Goal: Task Accomplishment & Management: Use online tool/utility

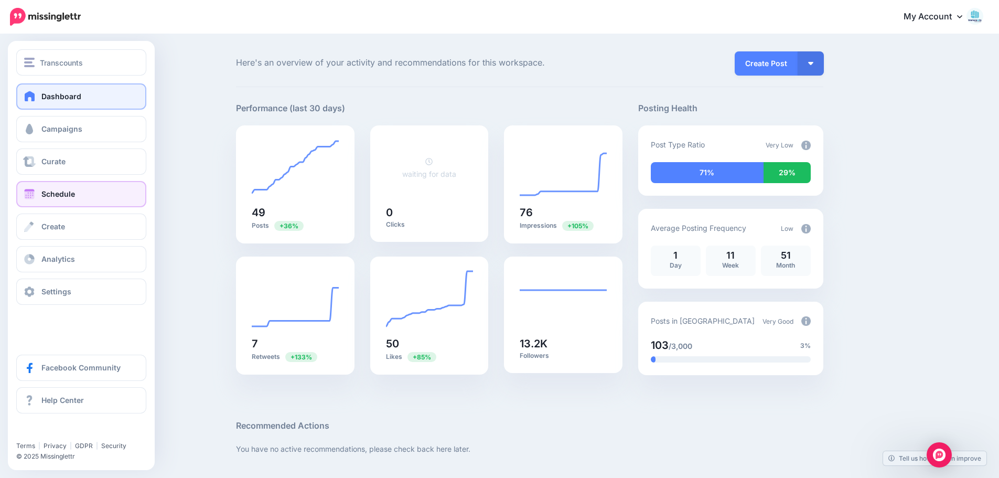
click at [28, 194] on span at bounding box center [30, 194] width 14 height 10
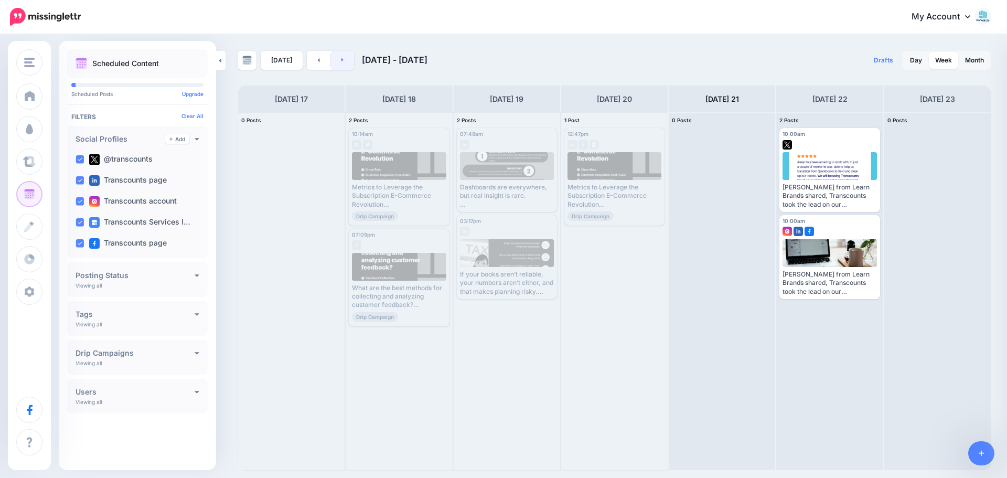
click at [342, 58] on link at bounding box center [343, 60] width 24 height 19
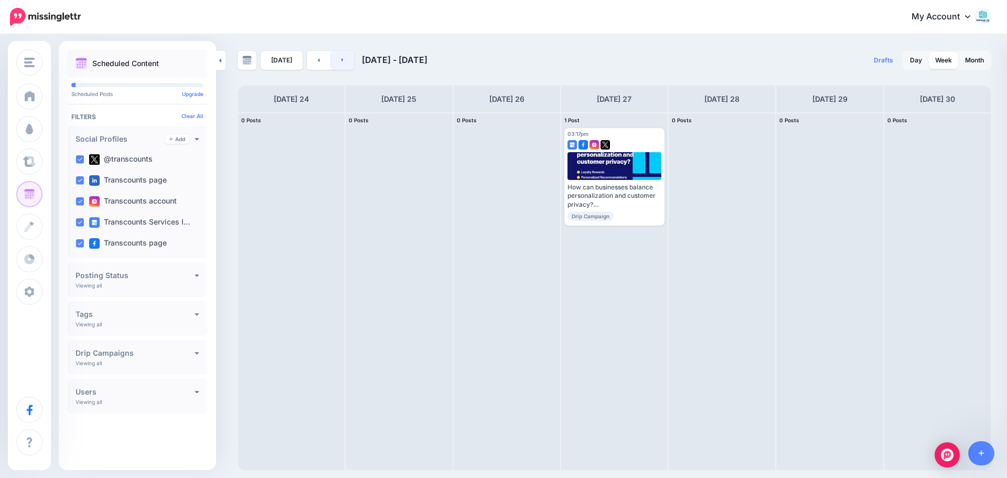
click at [333, 61] on link at bounding box center [343, 60] width 24 height 19
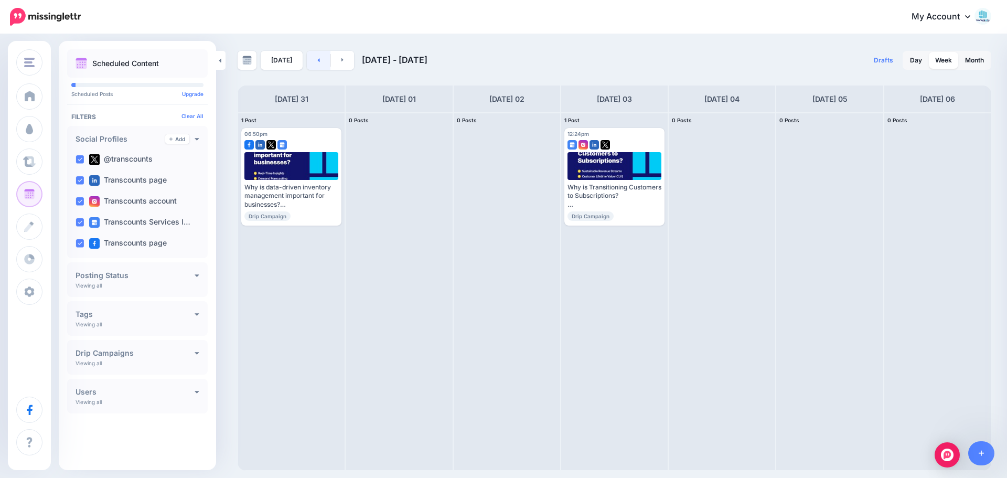
click at [319, 65] on link at bounding box center [319, 60] width 24 height 19
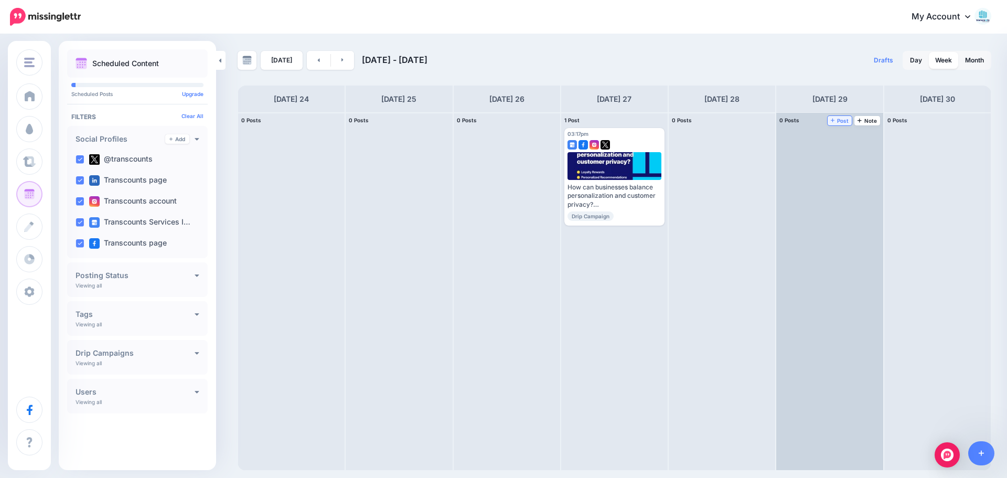
click at [835, 122] on icon at bounding box center [833, 119] width 4 height 5
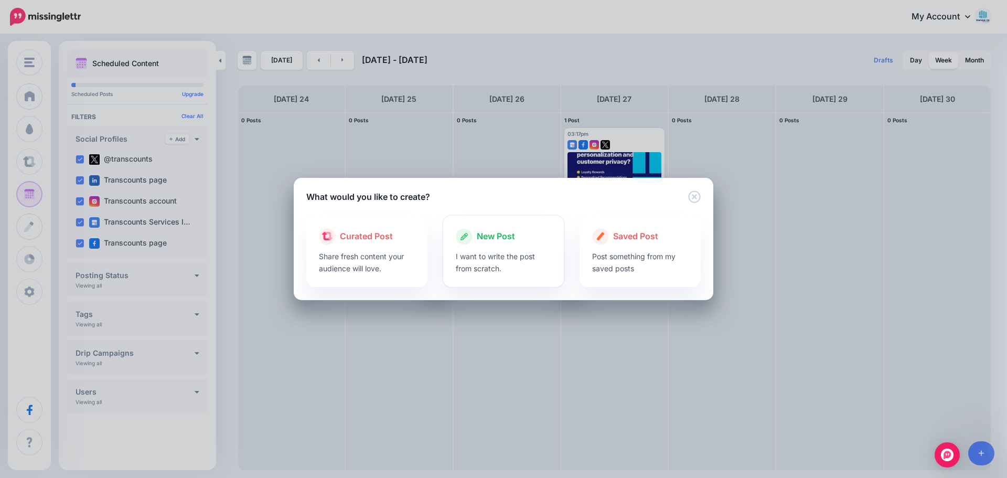
click at [525, 239] on div "New Post" at bounding box center [504, 236] width 96 height 17
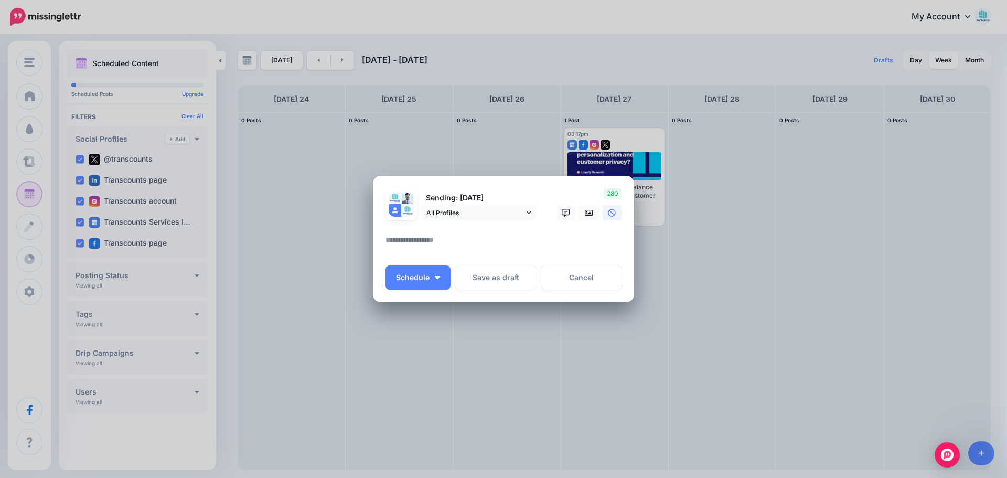
click at [493, 244] on textarea at bounding box center [506, 243] width 241 height 20
paste textarea "**********"
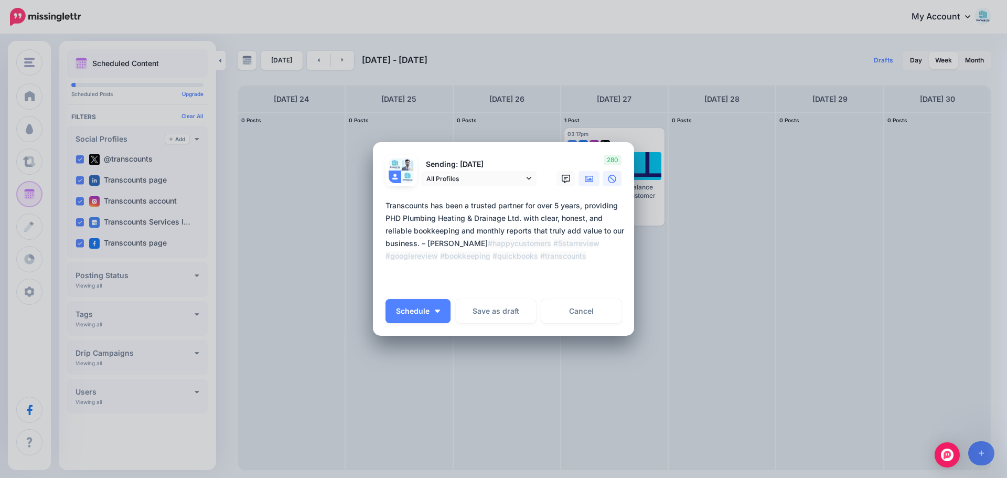
type textarea "**********"
click at [589, 179] on icon at bounding box center [589, 179] width 8 height 6
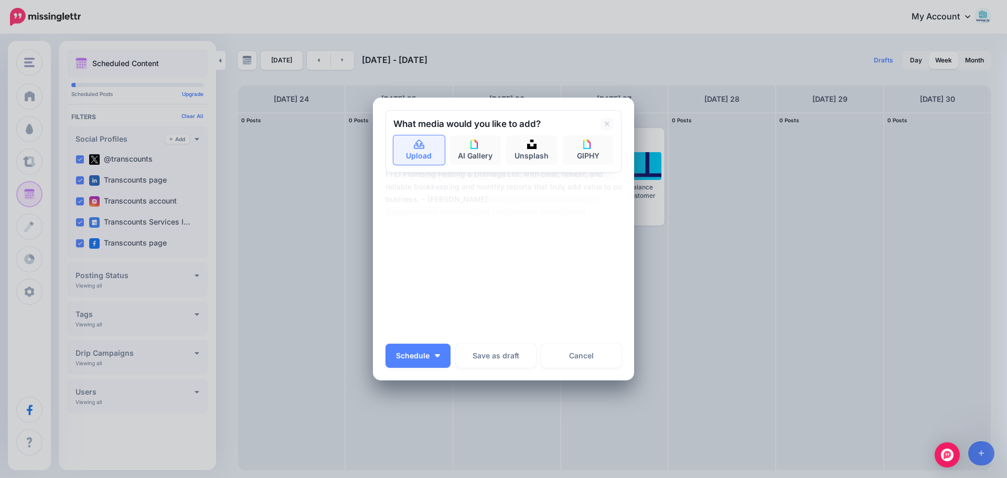
click at [415, 152] on link "Upload" at bounding box center [418, 149] width 51 height 29
click at [426, 149] on link "Upload" at bounding box center [418, 149] width 51 height 29
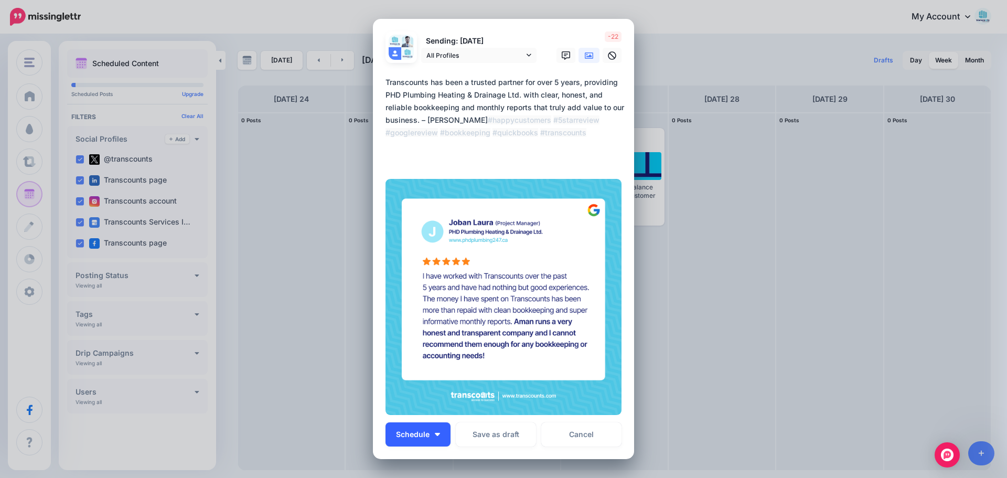
click at [432, 438] on button "Schedule" at bounding box center [418, 434] width 65 height 24
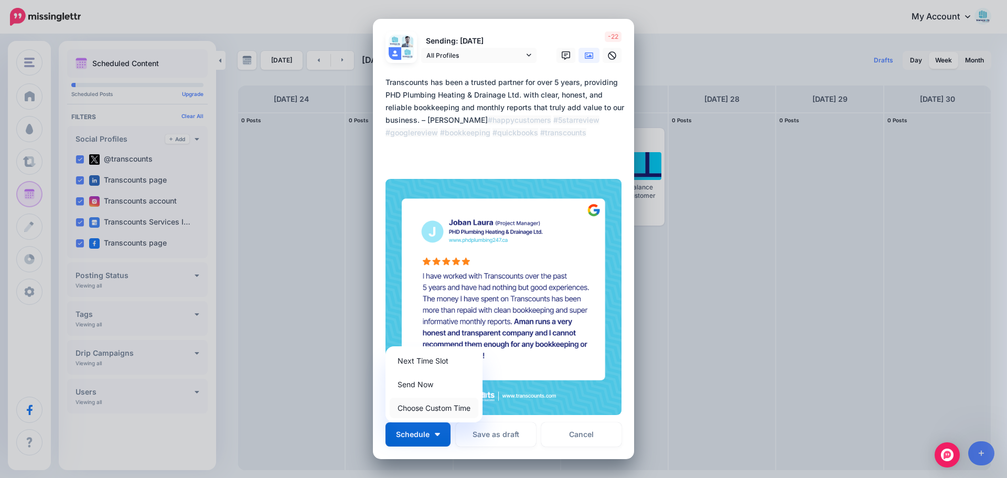
click at [433, 413] on link "Choose Custom Time" at bounding box center [434, 408] width 89 height 20
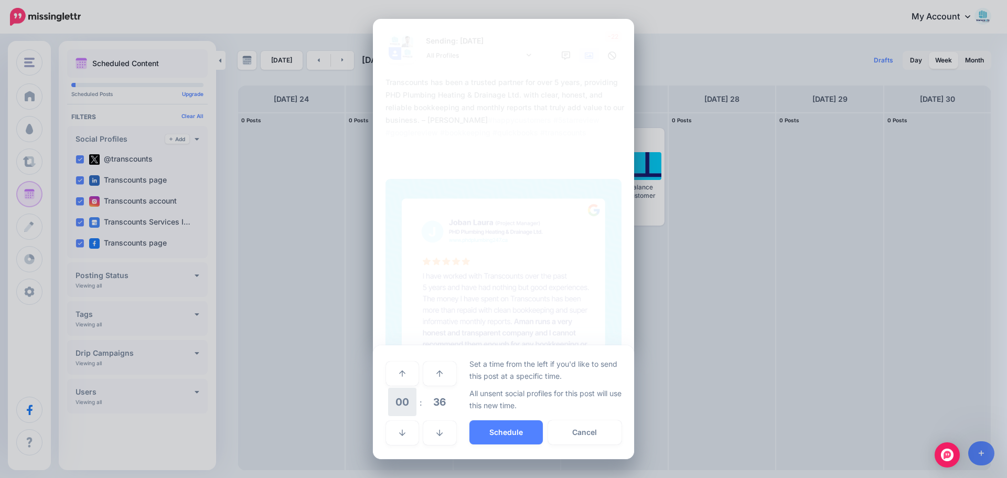
click at [399, 391] on span "00" at bounding box center [402, 402] width 28 height 28
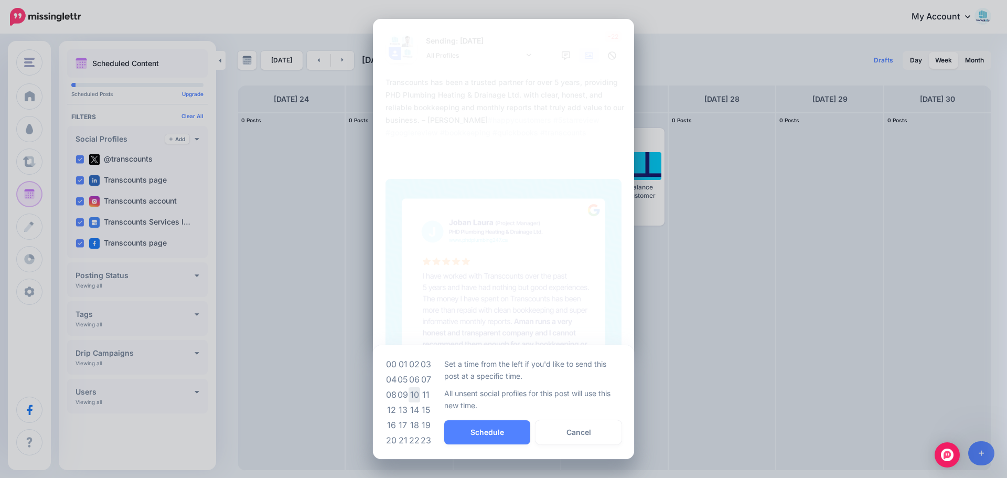
click at [416, 393] on td "10" at bounding box center [415, 394] width 12 height 15
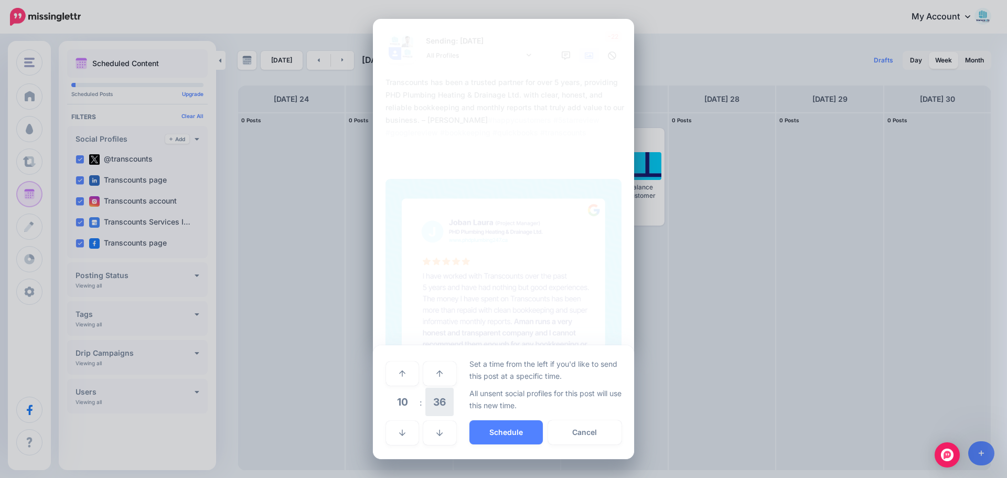
click at [447, 407] on span "36" at bounding box center [439, 402] width 28 height 28
click at [413, 402] on td "30" at bounding box center [415, 402] width 12 height 29
click at [487, 432] on button "Schedule" at bounding box center [505, 432] width 73 height 24
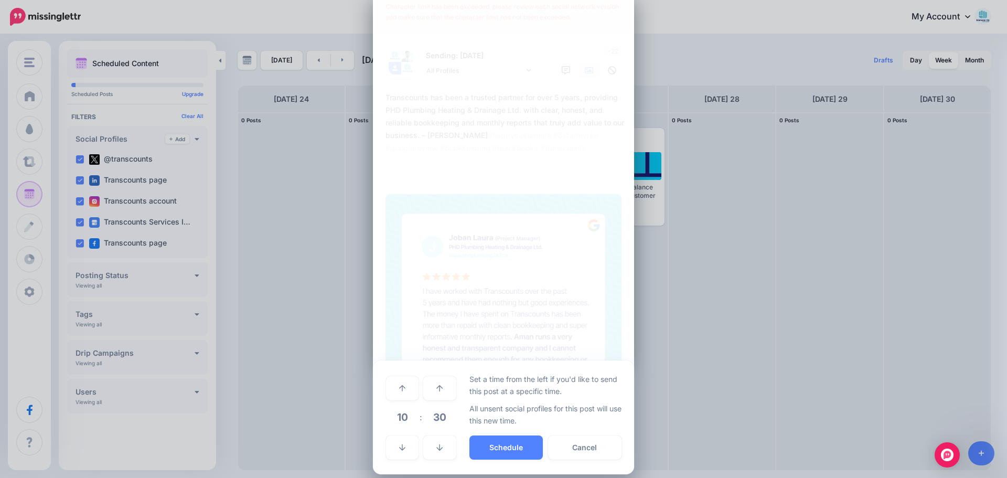
scroll to position [37, 0]
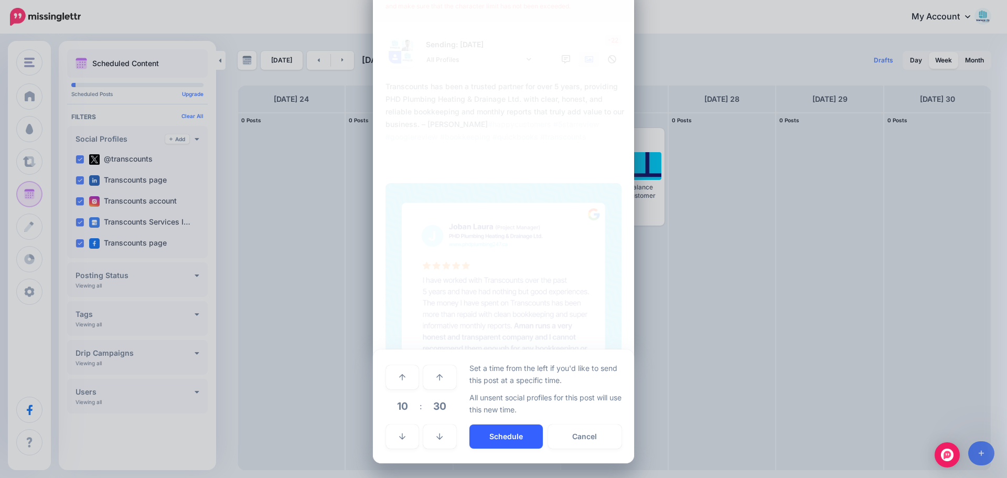
click at [497, 431] on button "Schedule" at bounding box center [505, 436] width 73 height 24
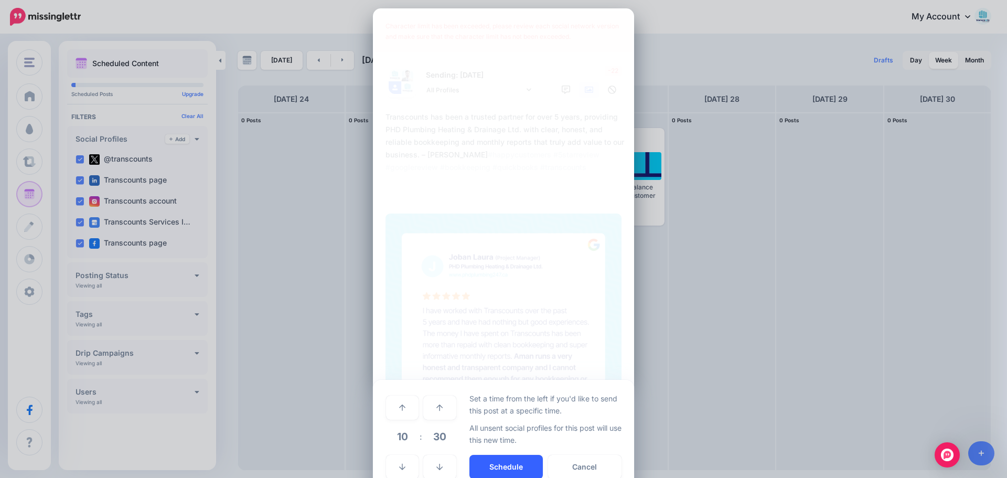
scroll to position [0, 0]
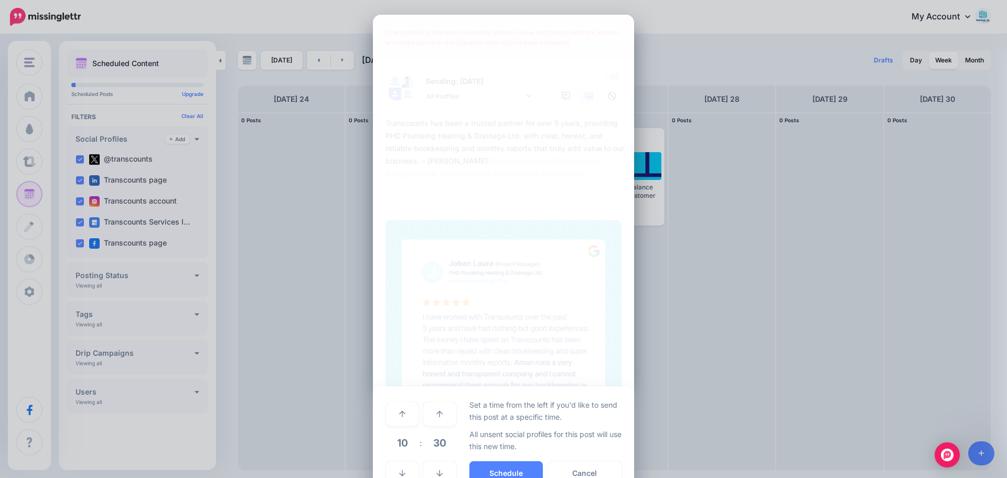
click at [487, 446] on p "All unsent social profiles for this post will use this new time." at bounding box center [545, 440] width 153 height 24
click at [575, 472] on button "Cancel" at bounding box center [584, 473] width 73 height 24
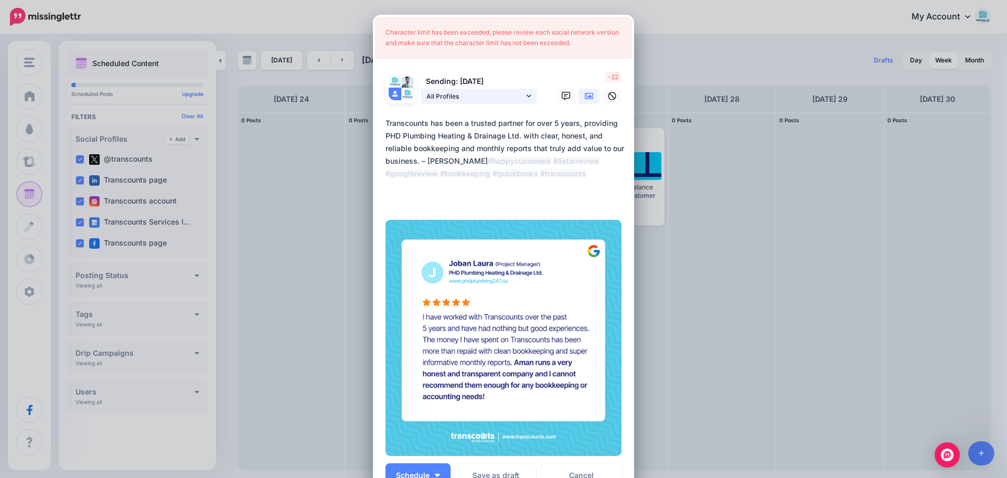
click at [468, 99] on span "All Profiles" at bounding box center [475, 96] width 98 height 11
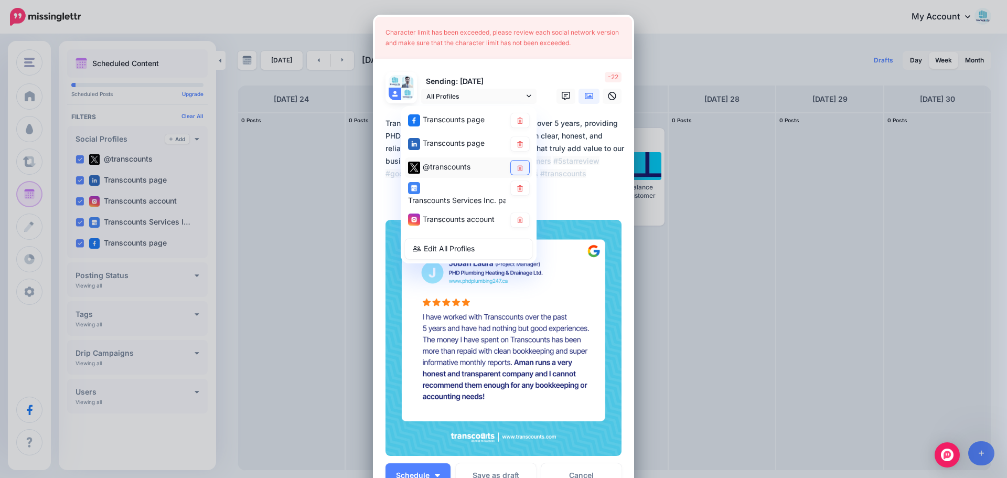
click at [519, 168] on icon at bounding box center [520, 167] width 8 height 6
click at [516, 187] on icon at bounding box center [520, 188] width 8 height 6
click at [586, 76] on div "1898" at bounding box center [587, 88] width 84 height 32
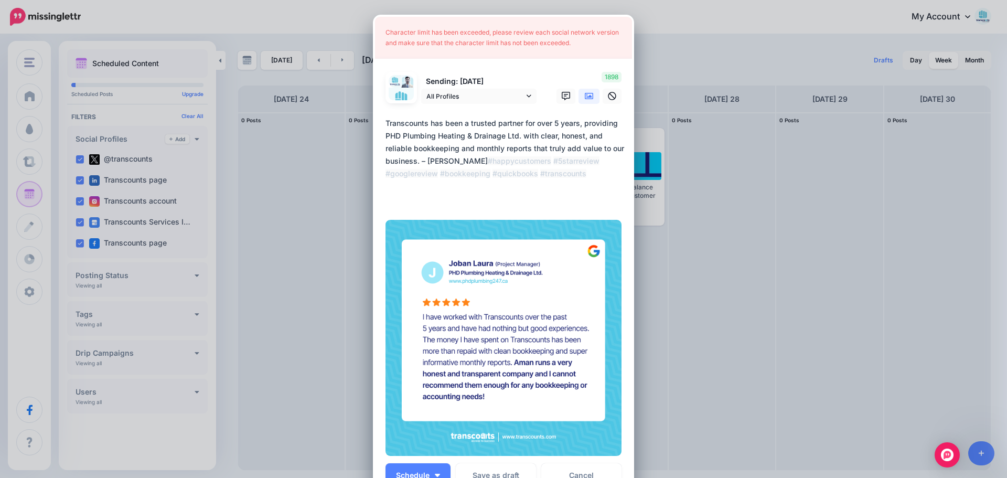
scroll to position [136, 0]
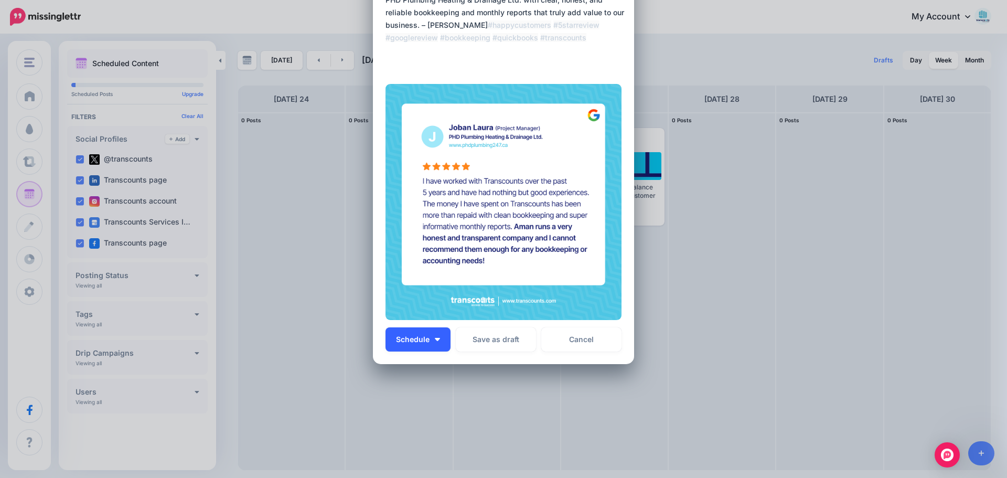
click at [427, 339] on button "Schedule" at bounding box center [418, 339] width 65 height 24
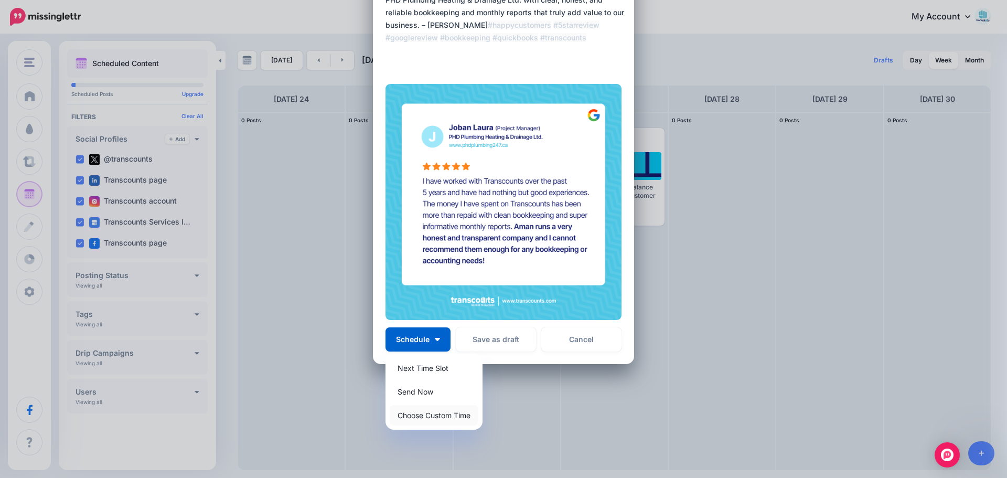
click at [420, 416] on link "Choose Custom Time" at bounding box center [434, 415] width 89 height 20
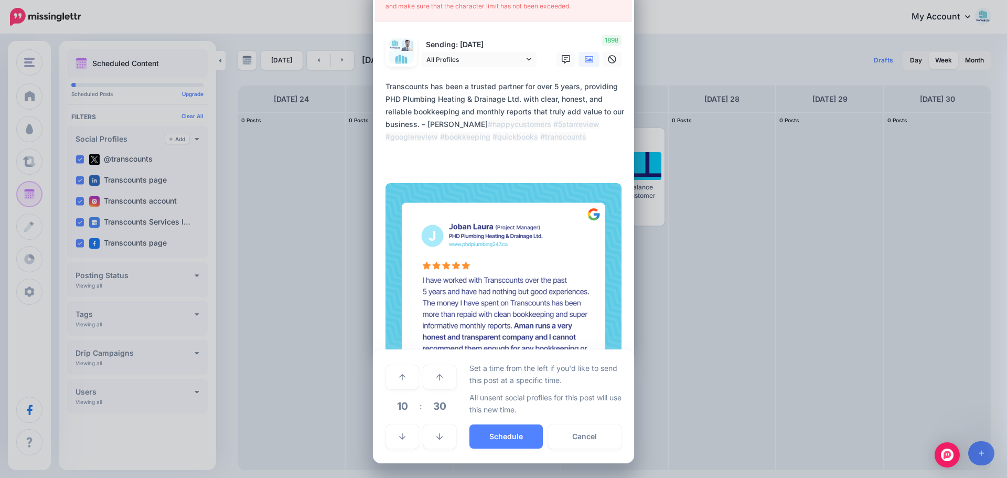
scroll to position [37, 0]
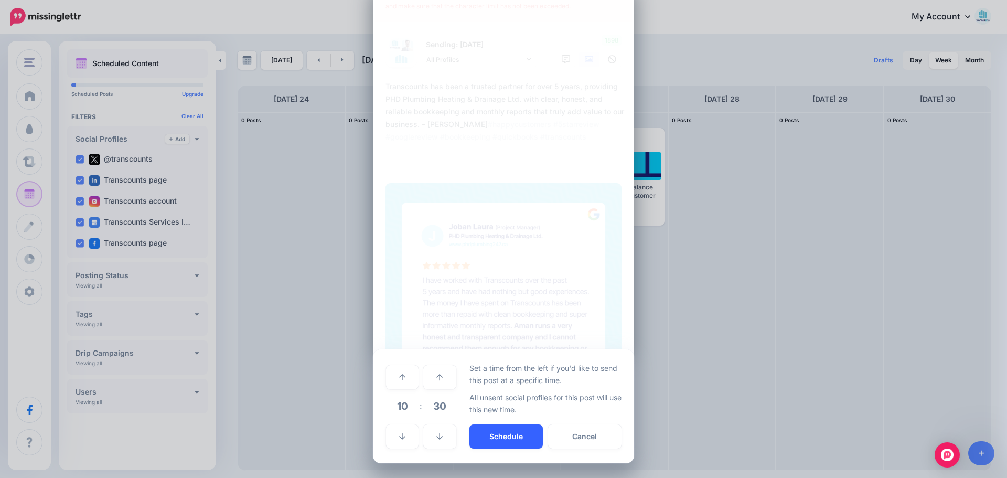
click at [472, 438] on button "Schedule" at bounding box center [505, 436] width 73 height 24
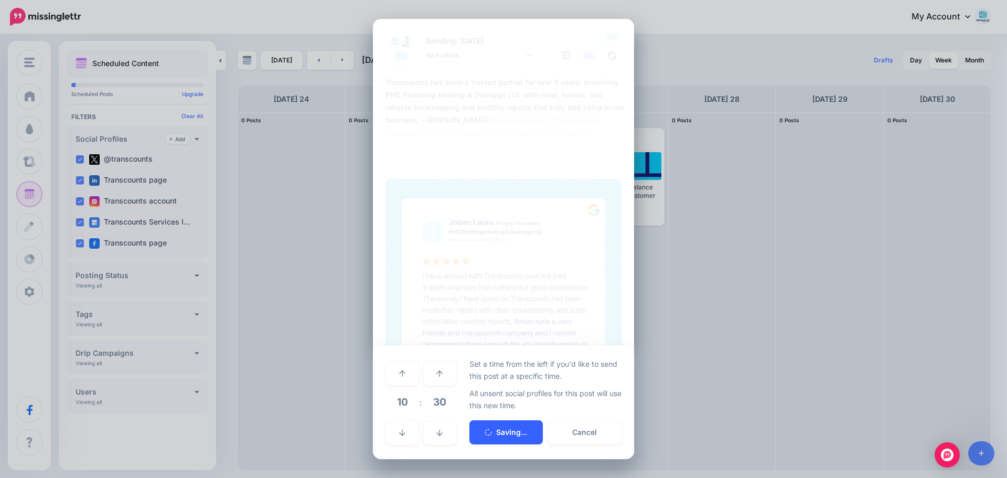
scroll to position [0, 0]
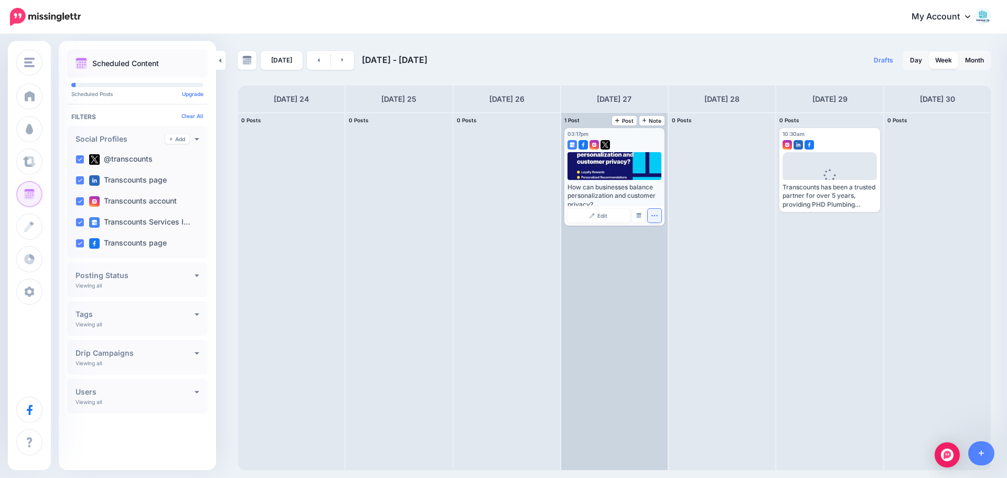
click at [654, 216] on icon "button" at bounding box center [654, 215] width 6 height 1
click at [636, 171] on div at bounding box center [615, 166] width 94 height 28
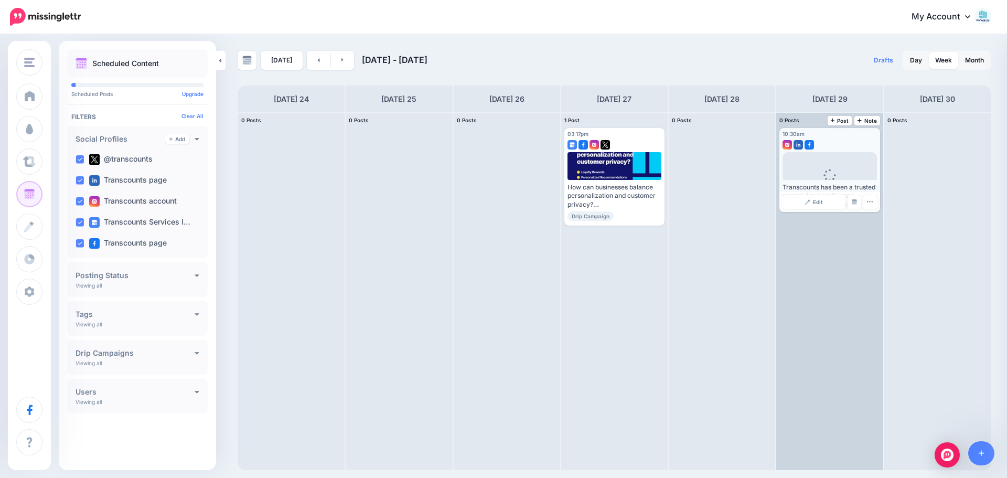
click at [819, 170] on div "Loading" at bounding box center [830, 182] width 29 height 27
click at [872, 205] on icon "button" at bounding box center [870, 201] width 7 height 7
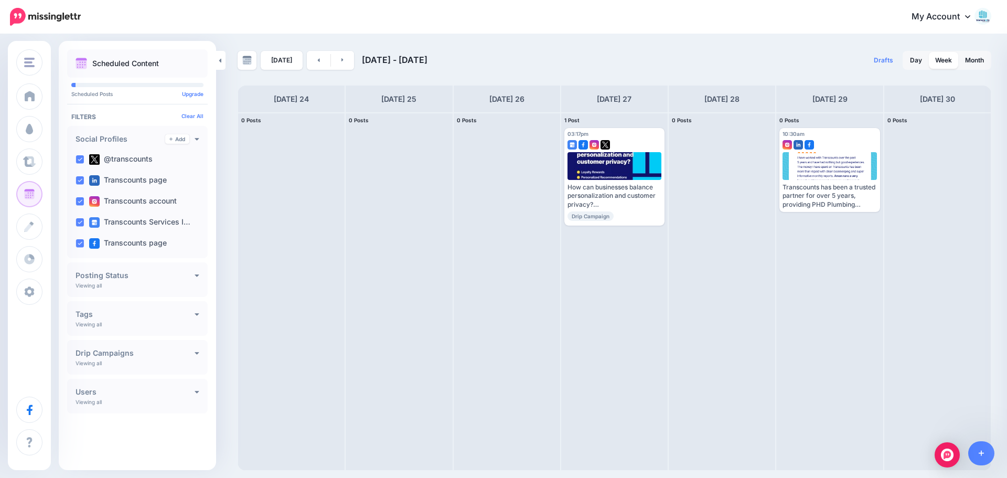
click at [844, 156] on div at bounding box center [830, 166] width 94 height 28
click at [0, 0] on span "Post" at bounding box center [0, 0] width 0 height 0
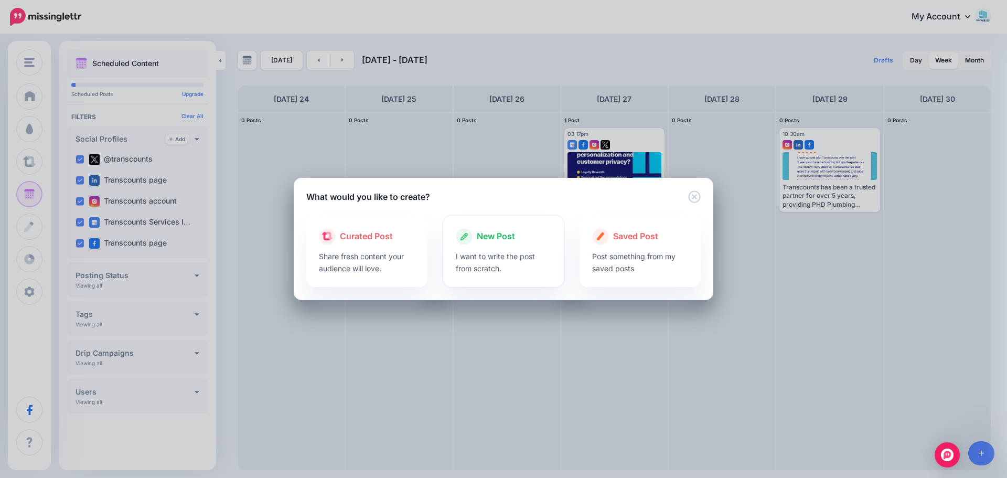
click at [525, 243] on div "New Post" at bounding box center [504, 236] width 96 height 17
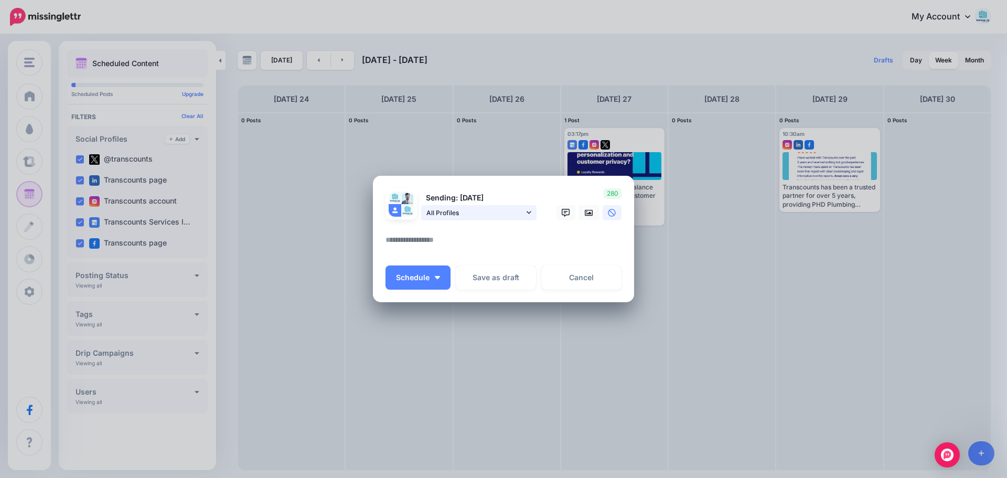
click at [457, 213] on span "All Profiles" at bounding box center [475, 212] width 98 height 11
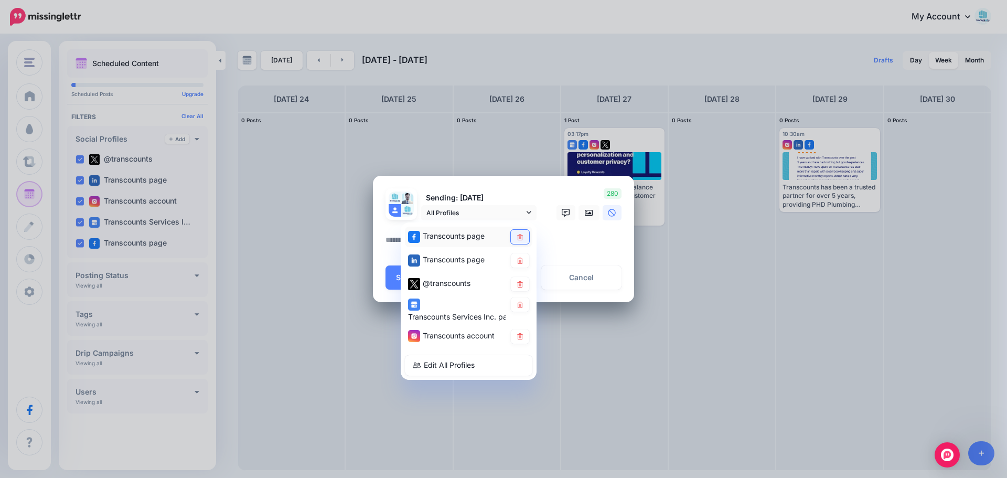
click at [517, 236] on icon at bounding box center [520, 236] width 8 height 6
click at [517, 256] on link at bounding box center [520, 260] width 18 height 14
click at [522, 301] on icon at bounding box center [520, 304] width 8 height 6
click at [574, 251] on textarea at bounding box center [506, 243] width 241 height 20
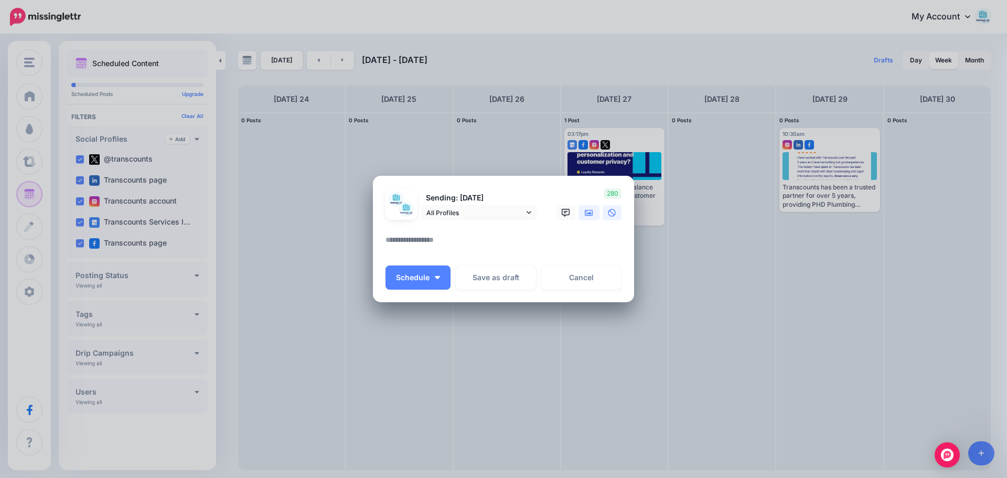
click at [586, 209] on icon at bounding box center [589, 213] width 8 height 8
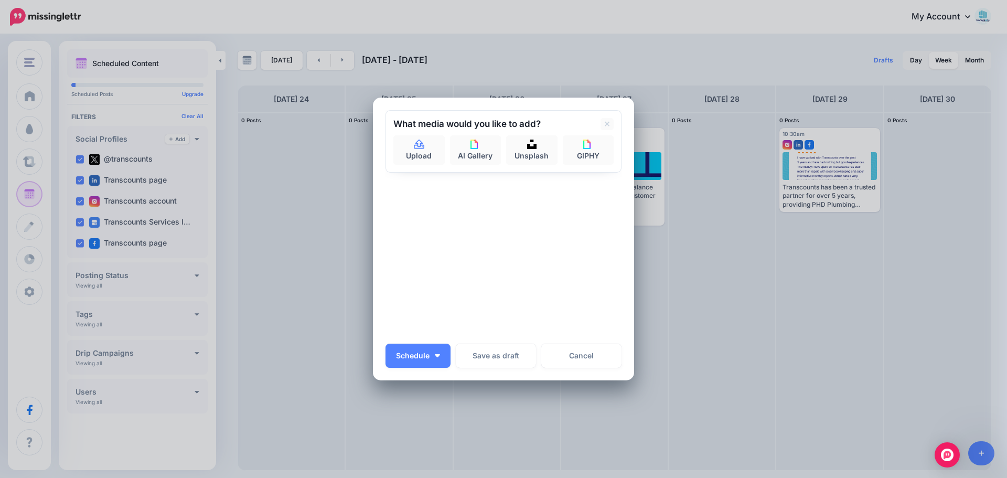
click at [504, 231] on div "Sending: [DATE] All Profiles Transcounts page" at bounding box center [504, 223] width 236 height 226
click at [428, 152] on link "Upload" at bounding box center [418, 149] width 51 height 29
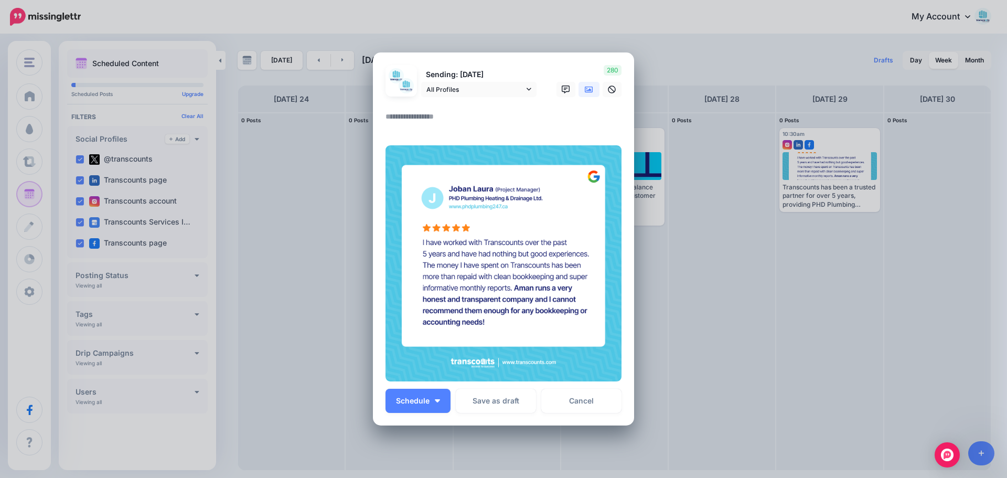
click at [418, 111] on textarea at bounding box center [506, 120] width 241 height 20
paste textarea "**********"
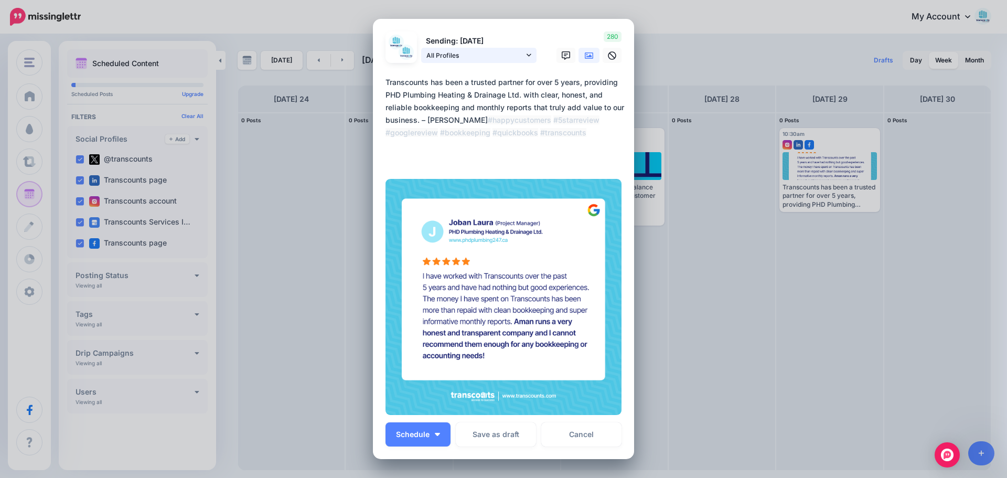
click at [488, 56] on span "All Profiles" at bounding box center [475, 55] width 98 height 11
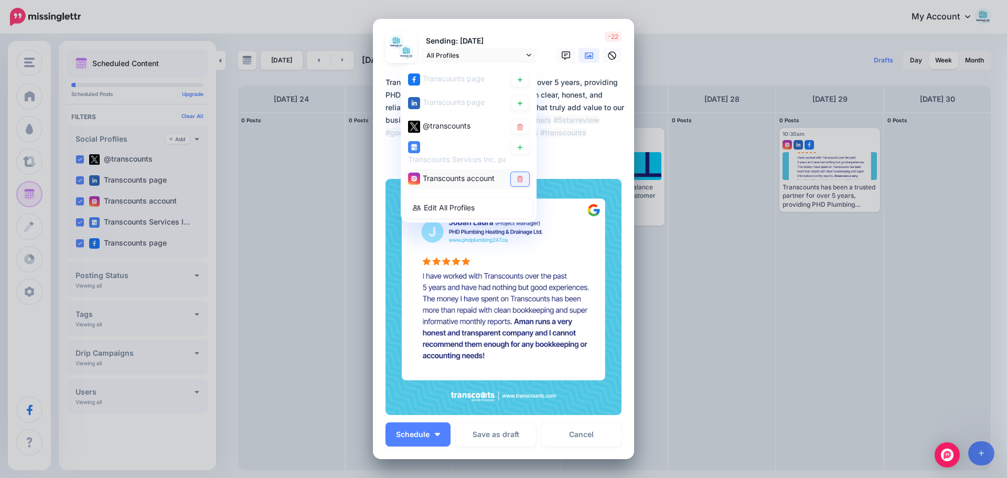
click at [518, 177] on icon at bounding box center [520, 179] width 6 height 6
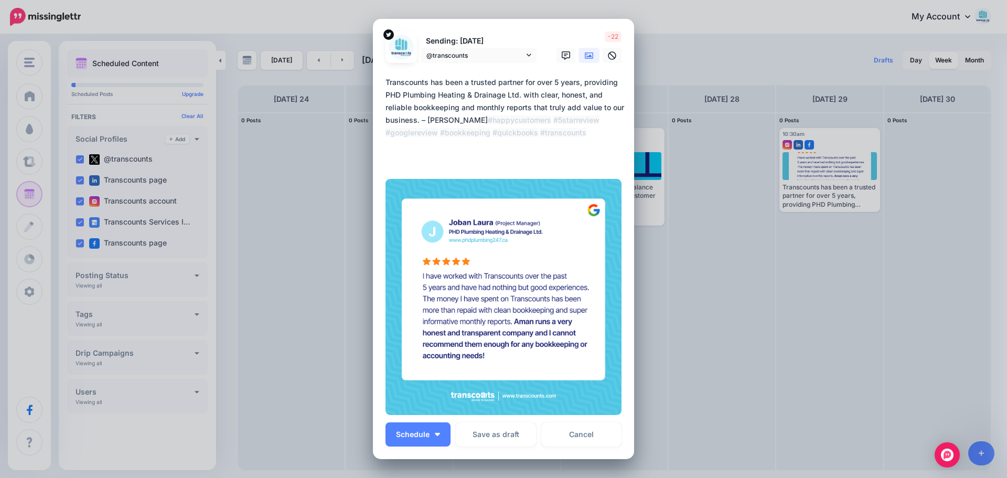
click at [442, 149] on textarea "**********" at bounding box center [506, 120] width 241 height 88
click at [486, 154] on textarea "**********" at bounding box center [506, 120] width 241 height 88
drag, startPoint x: 486, startPoint y: 155, endPoint x: 430, endPoint y: 158, distance: 56.2
click at [430, 158] on textarea "**********" at bounding box center [506, 120] width 241 height 88
click at [470, 120] on textarea "**********" at bounding box center [506, 120] width 241 height 88
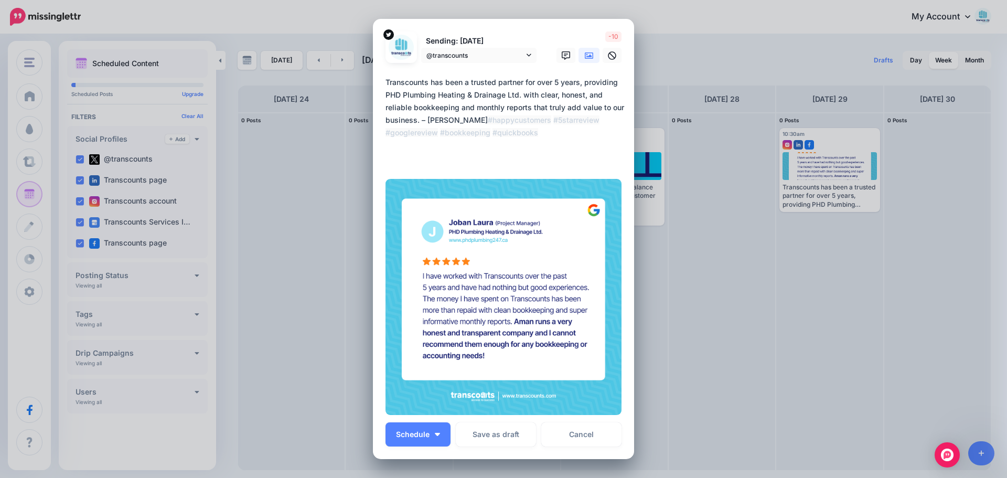
drag, startPoint x: 496, startPoint y: 147, endPoint x: 545, endPoint y: 142, distance: 49.5
click at [545, 142] on textarea "**********" at bounding box center [506, 120] width 241 height 88
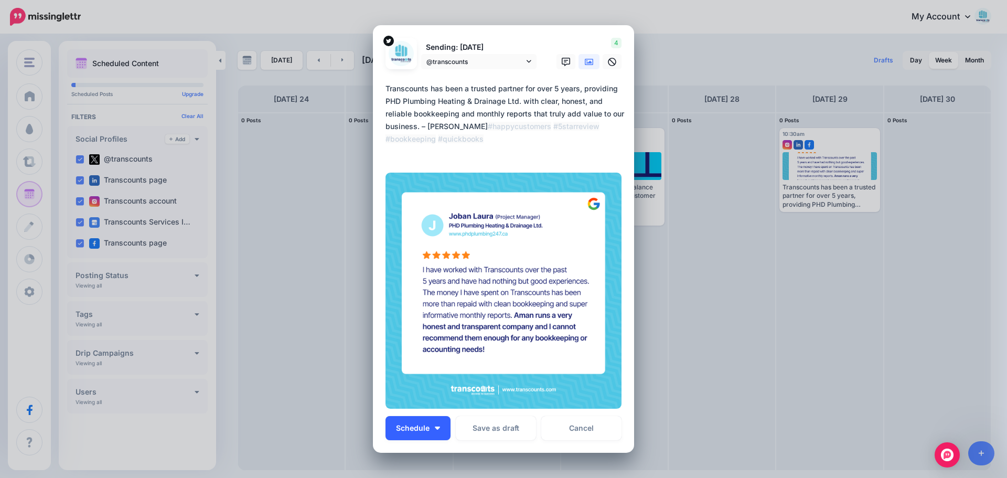
type textarea "**********"
click at [404, 421] on button "Schedule" at bounding box center [418, 428] width 65 height 24
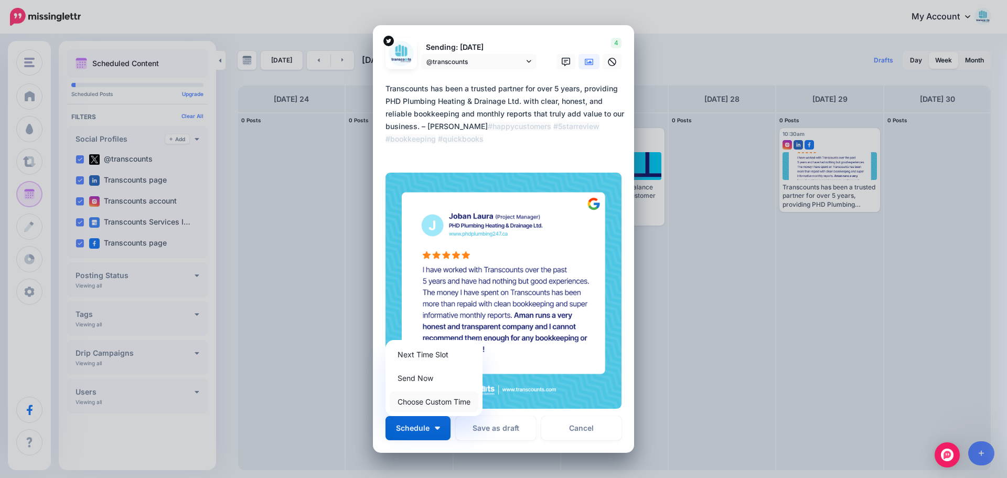
click at [427, 398] on link "Choose Custom Time" at bounding box center [434, 401] width 89 height 20
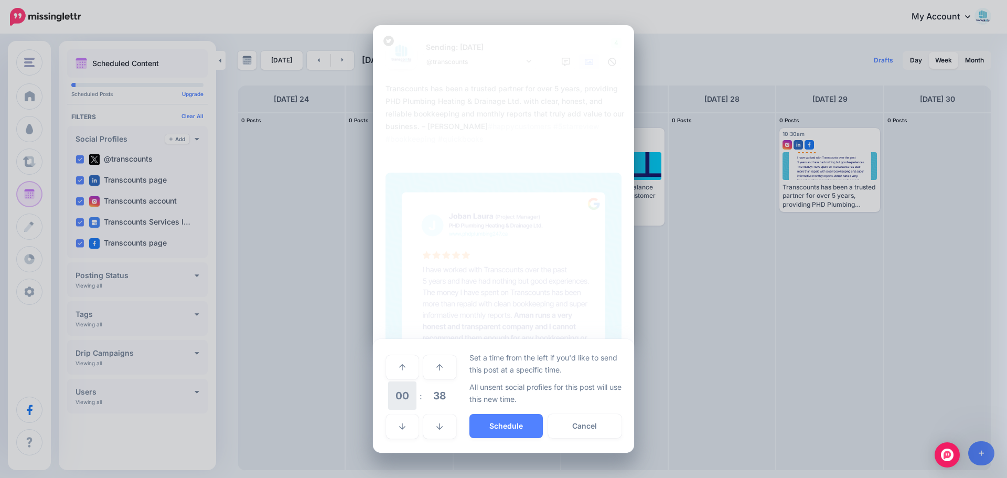
click at [409, 397] on span "00" at bounding box center [402, 395] width 28 height 28
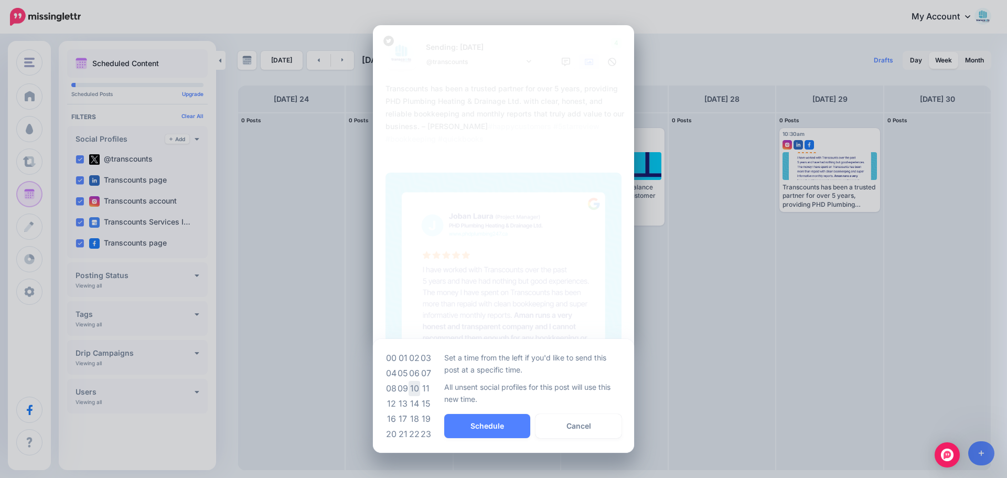
click at [415, 385] on td "10" at bounding box center [415, 388] width 12 height 15
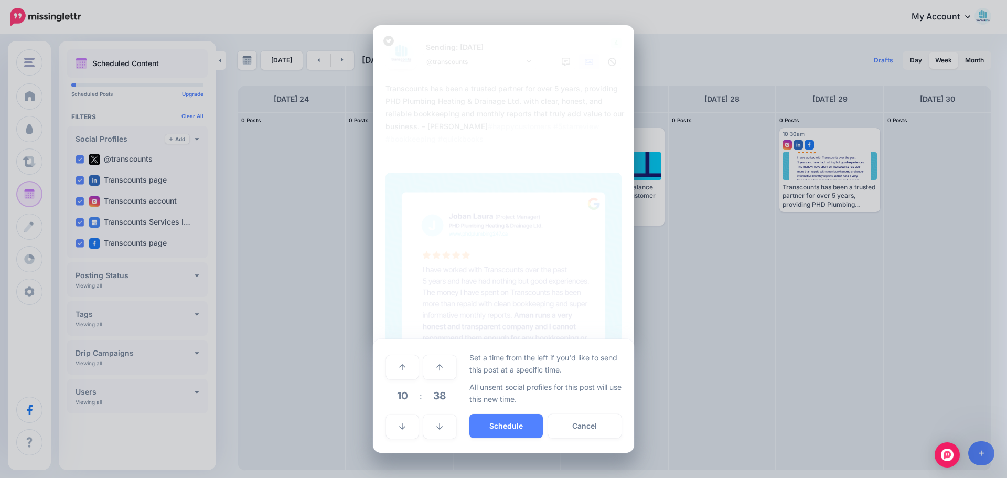
click at [436, 394] on span "38" at bounding box center [439, 395] width 28 height 28
click at [416, 398] on td "30" at bounding box center [415, 395] width 12 height 29
click at [525, 431] on button "Schedule" at bounding box center [505, 426] width 73 height 24
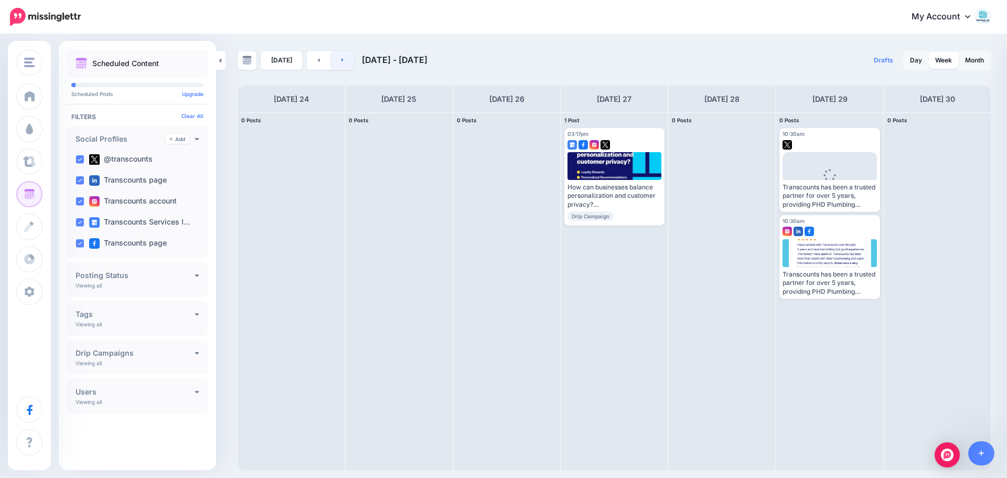
click at [337, 63] on link at bounding box center [343, 60] width 24 height 19
